Goal: Find specific page/section: Find specific page/section

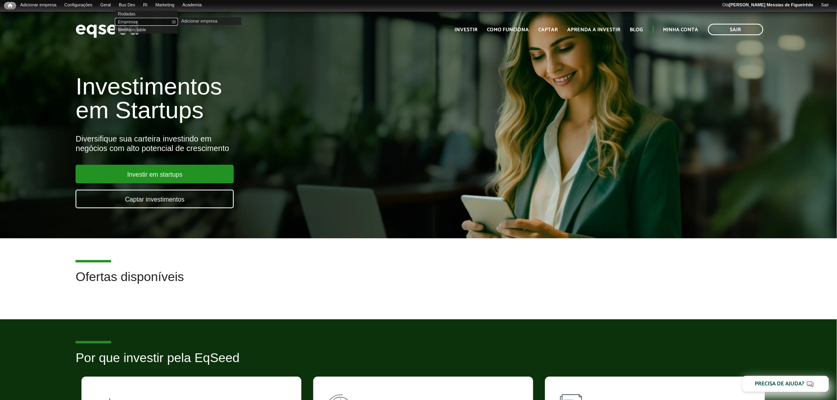
click at [136, 20] on link "Empresas" at bounding box center [146, 22] width 63 height 8
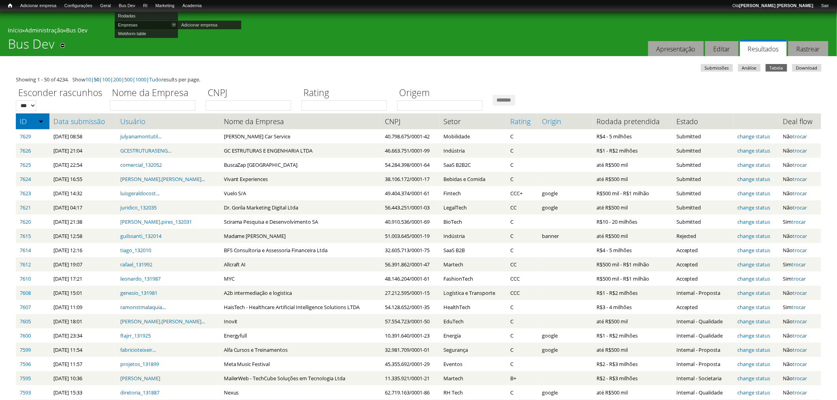
click at [133, 25] on link "Empresas" at bounding box center [146, 25] width 63 height 9
click at [315, 34] on div "Início » Administração » Bus Dev" at bounding box center [418, 32] width 821 height 10
click at [137, 24] on link "Empresas" at bounding box center [146, 25] width 63 height 9
click at [136, 21] on link "Empresas" at bounding box center [146, 25] width 63 height 9
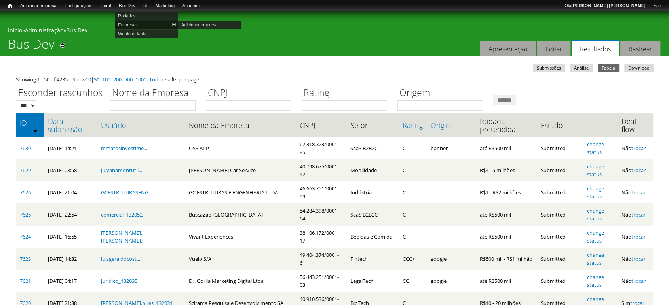
click at [139, 24] on link "Empresas" at bounding box center [146, 25] width 63 height 9
click at [133, 23] on link "Empresas" at bounding box center [146, 25] width 63 height 9
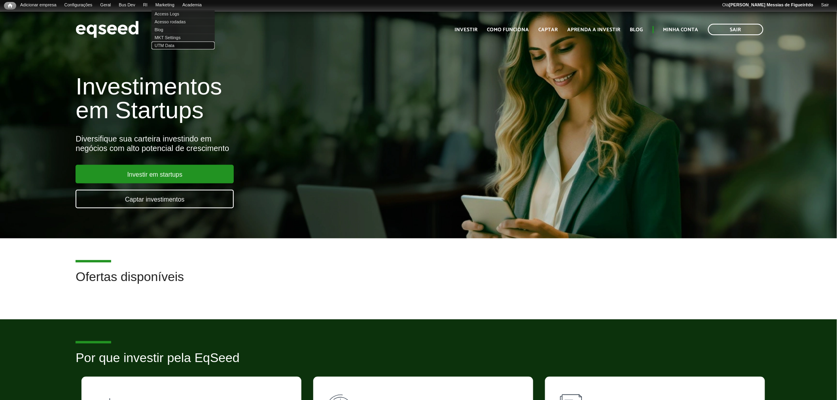
click at [175, 46] on link "UTM Data" at bounding box center [183, 46] width 63 height 8
